Goal: Check status: Check status

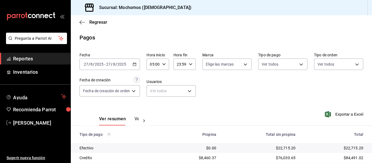
scroll to position [77, 0]
click at [135, 66] on div "2025-08-27 27 / 8 / 2025 - 2025-08-27 27 / 8 / 2025" at bounding box center [110, 64] width 60 height 11
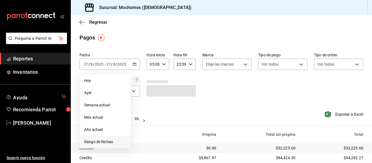
click at [117, 145] on li "Rango de fechas" at bounding box center [105, 142] width 51 height 12
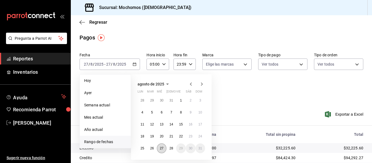
drag, startPoint x: 164, startPoint y: 150, endPoint x: 168, endPoint y: 149, distance: 4.8
click at [164, 150] on button "27" at bounding box center [162, 149] width 10 height 10
click at [170, 149] on abbr "28" at bounding box center [171, 149] width 4 height 4
click at [191, 65] on \(Stroke\) "button" at bounding box center [190, 64] width 3 height 2
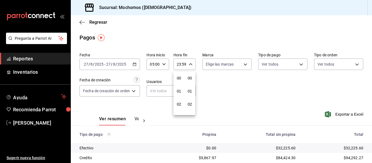
scroll to position [741, 0]
click at [135, 66] on div at bounding box center [186, 81] width 372 height 163
click at [135, 62] on div "2025-08-27 27 / 8 / 2025 - 2025-08-27 27 / 8 / 2025" at bounding box center [110, 64] width 60 height 11
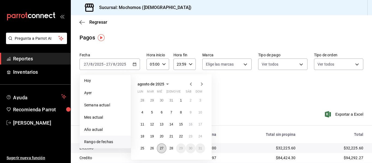
click at [162, 151] on button "27" at bounding box center [162, 149] width 10 height 10
click at [174, 147] on button "28" at bounding box center [171, 149] width 10 height 10
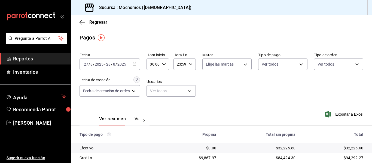
click at [165, 62] on icon "button" at bounding box center [164, 64] width 4 height 4
click at [155, 89] on button "05" at bounding box center [153, 89] width 9 height 11
type input "05:00"
click at [192, 65] on div at bounding box center [186, 81] width 372 height 163
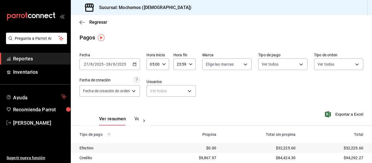
click at [190, 64] on icon "button" at bounding box center [191, 64] width 4 height 4
drag, startPoint x: 180, startPoint y: 102, endPoint x: 194, endPoint y: 96, distance: 15.2
click at [180, 102] on button "04" at bounding box center [179, 105] width 9 height 11
type input "04:59"
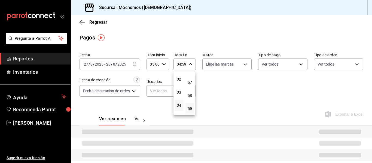
click at [229, 94] on div at bounding box center [186, 81] width 372 height 163
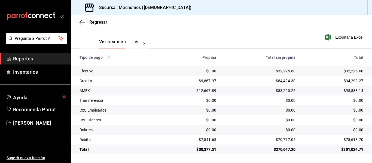
scroll to position [77, 0]
